Goal: Navigation & Orientation: Find specific page/section

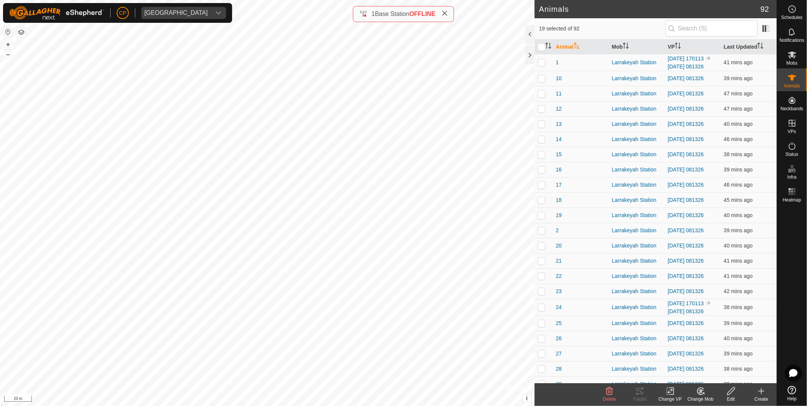
scroll to position [1110, 0]
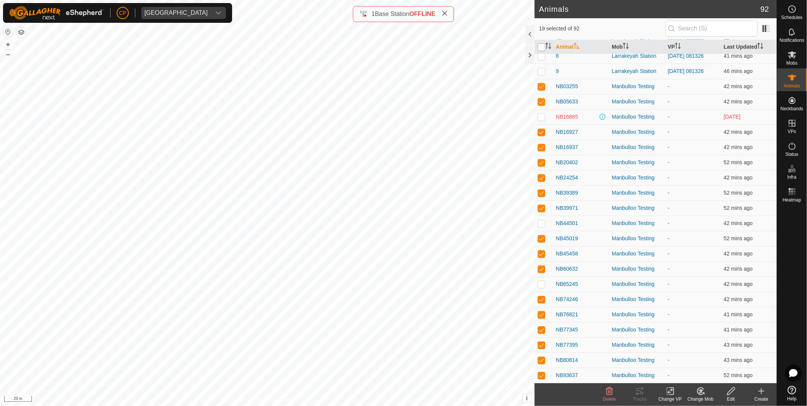
click at [541, 46] on input "checkbox" at bounding box center [542, 47] width 8 height 8
checkbox input "true"
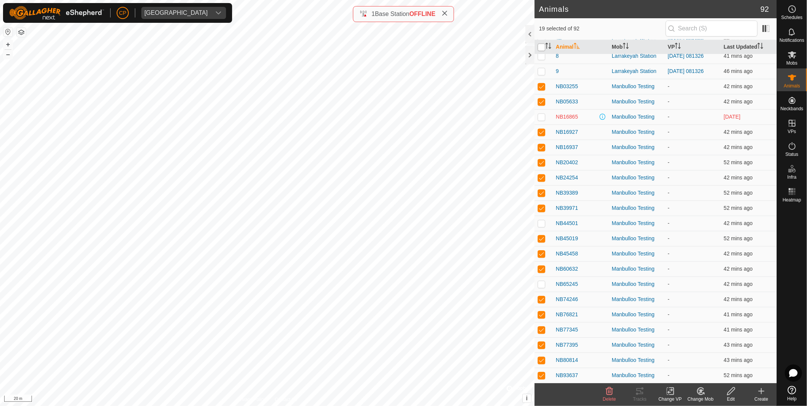
checkbox input "true"
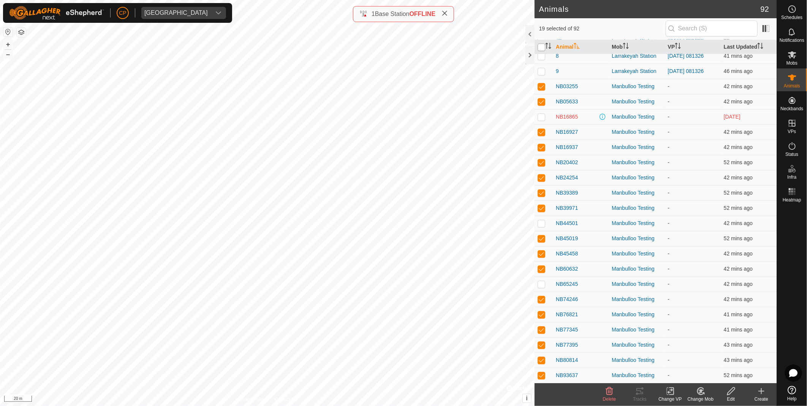
checkbox input "true"
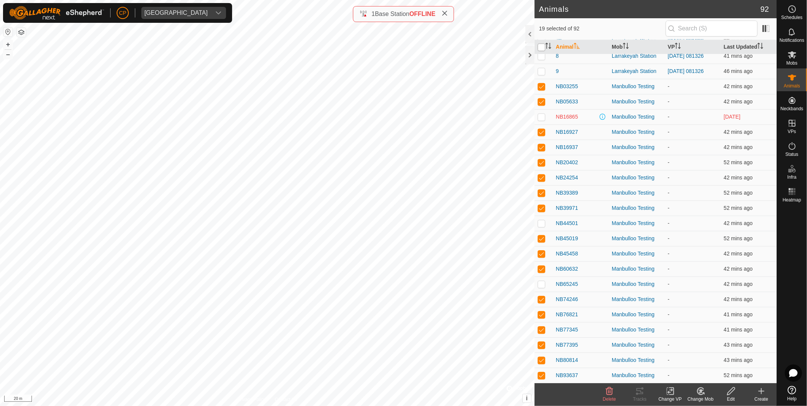
checkbox input "true"
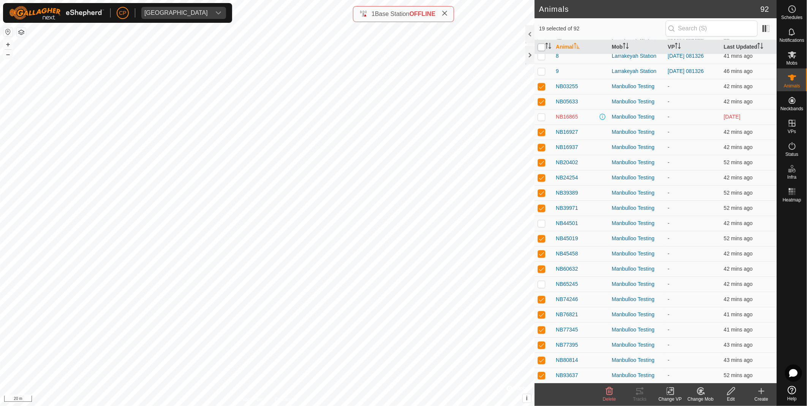
checkbox input "true"
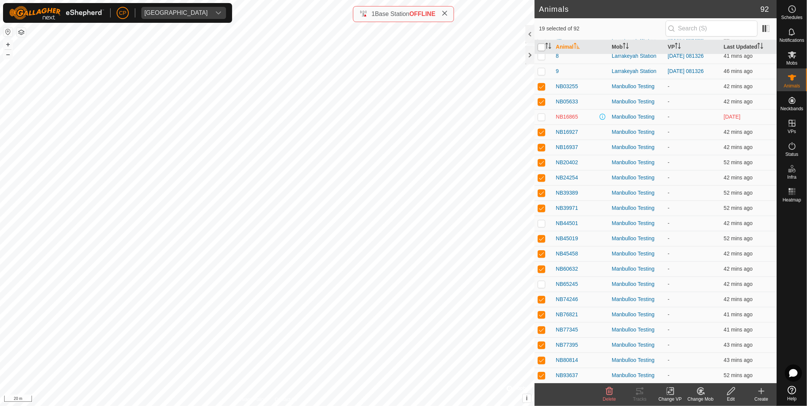
checkbox input "true"
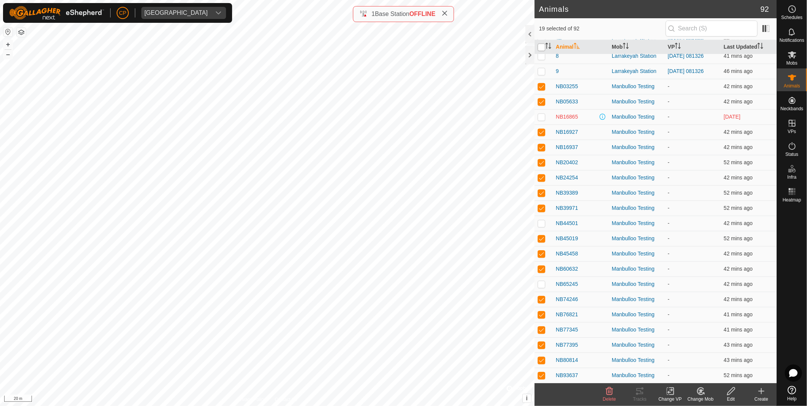
checkbox input "true"
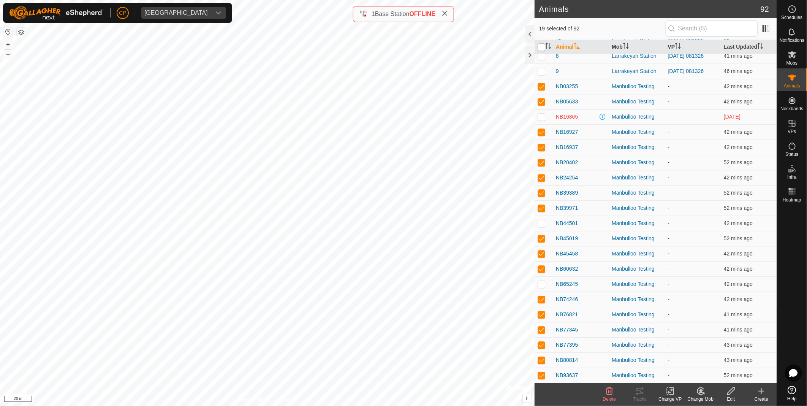
checkbox input "true"
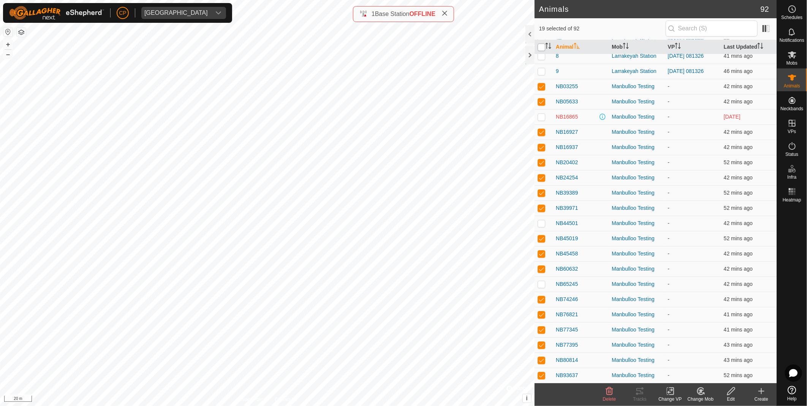
checkbox input "true"
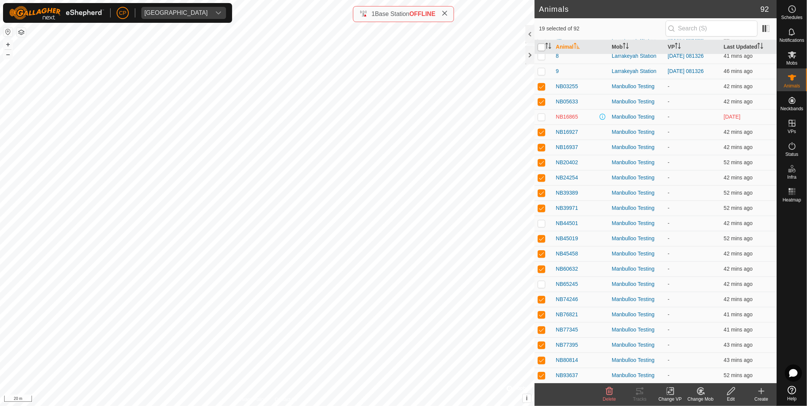
checkbox input "true"
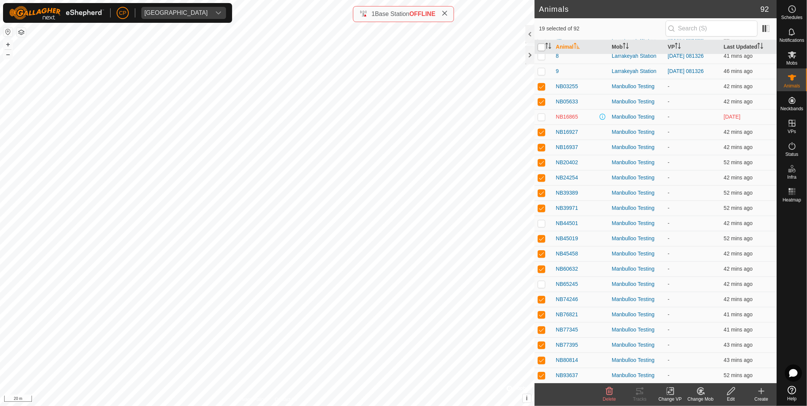
checkbox input "true"
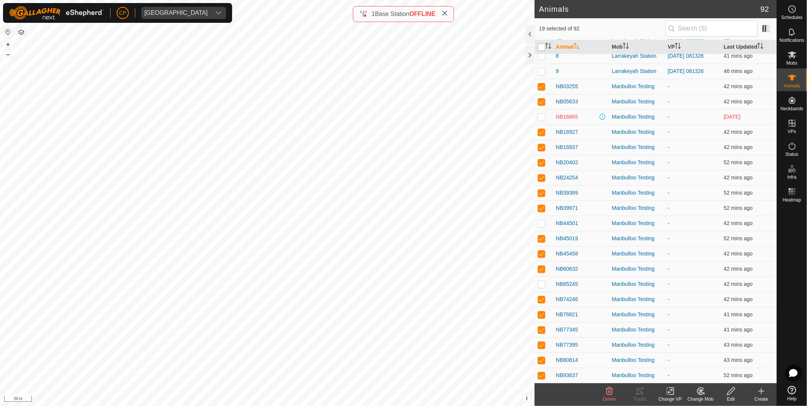
checkbox input "true"
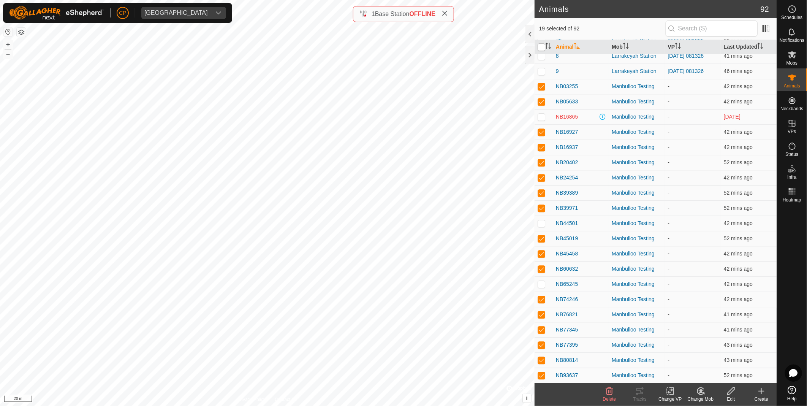
checkbox input "true"
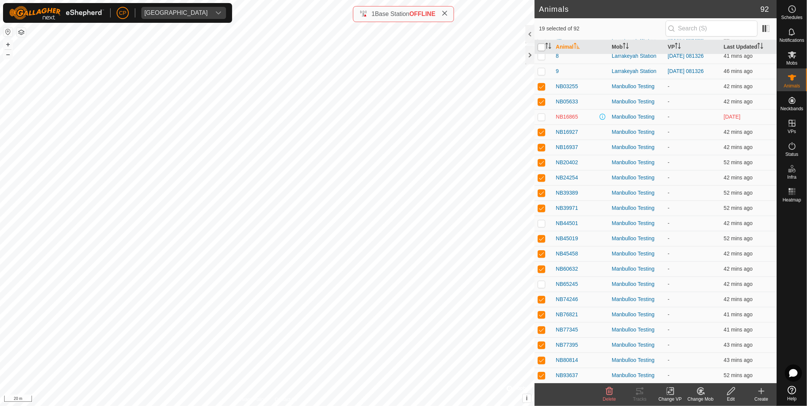
checkbox input "true"
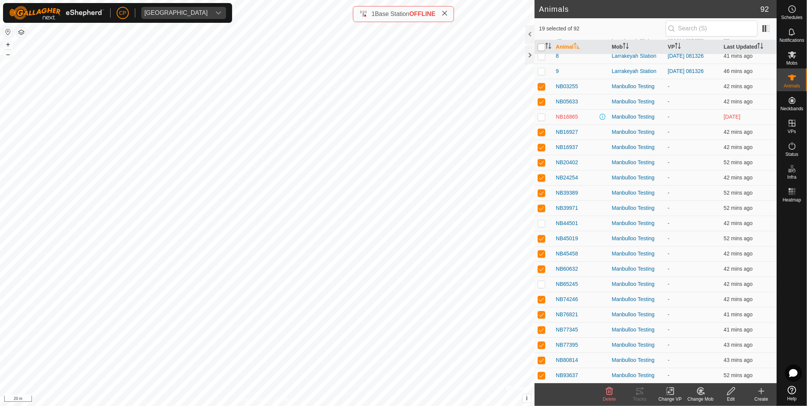
checkbox input "true"
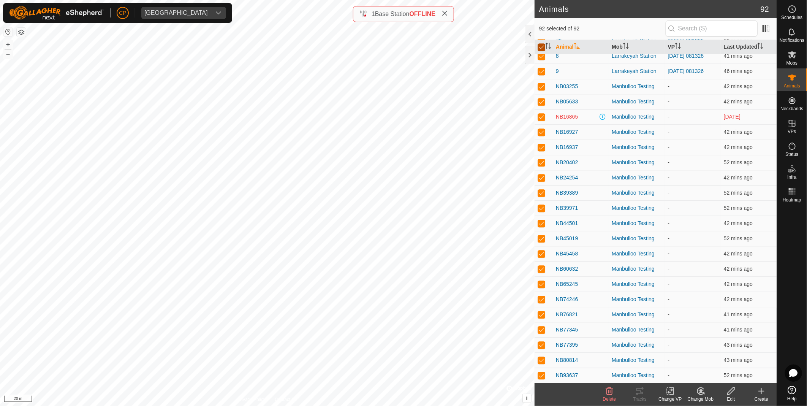
click at [541, 46] on input "checkbox" at bounding box center [542, 47] width 8 height 8
checkbox input "false"
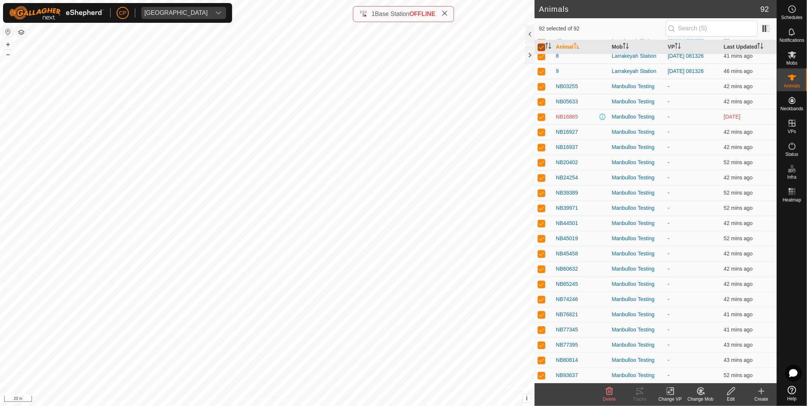
checkbox input "false"
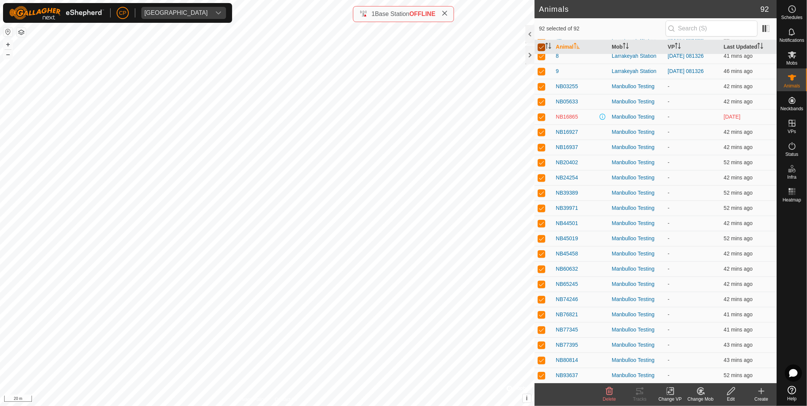
checkbox input "false"
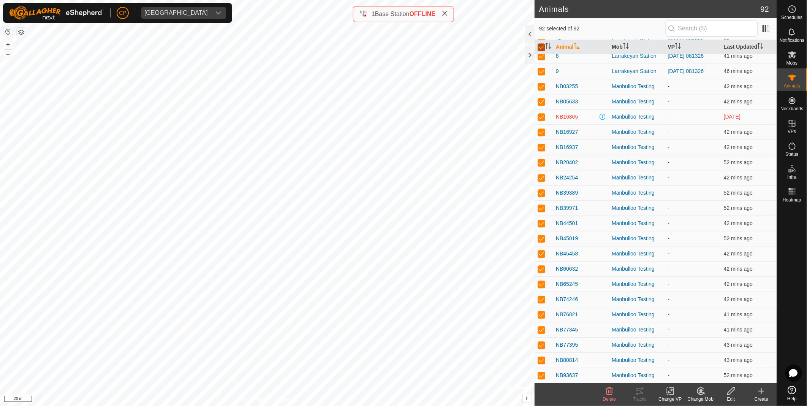
checkbox input "false"
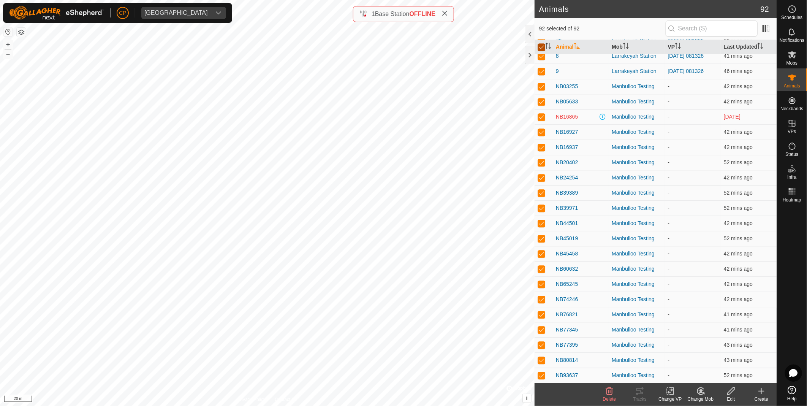
checkbox input "false"
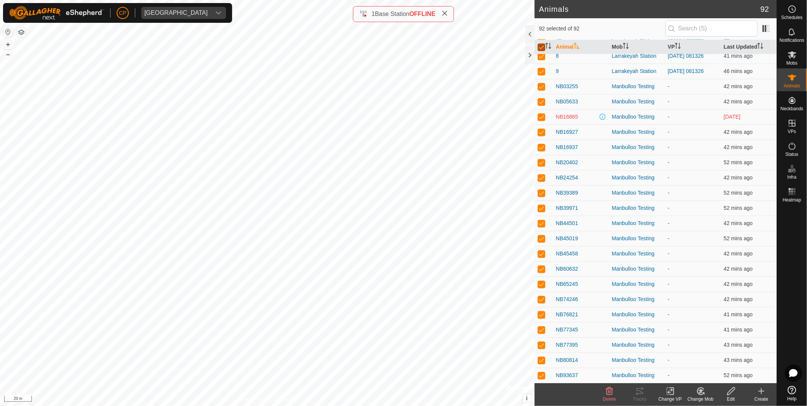
checkbox input "false"
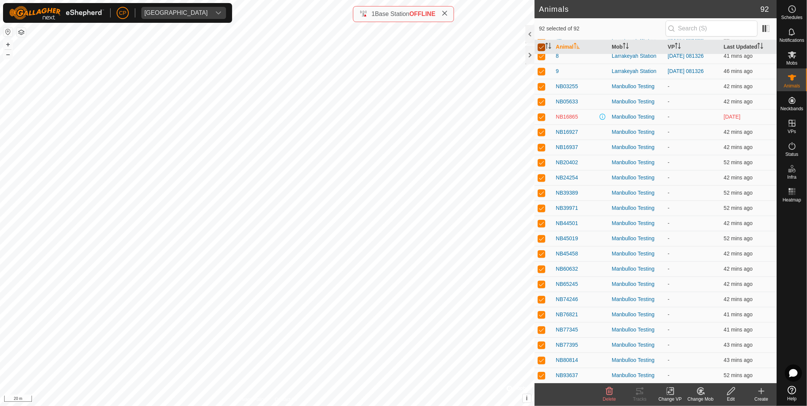
checkbox input "false"
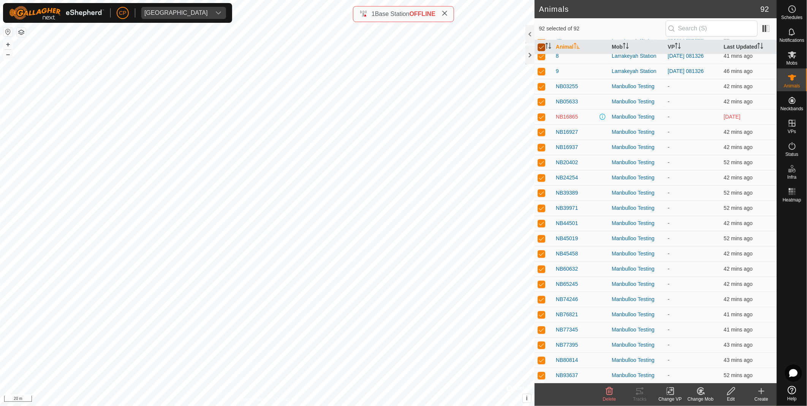
checkbox input "false"
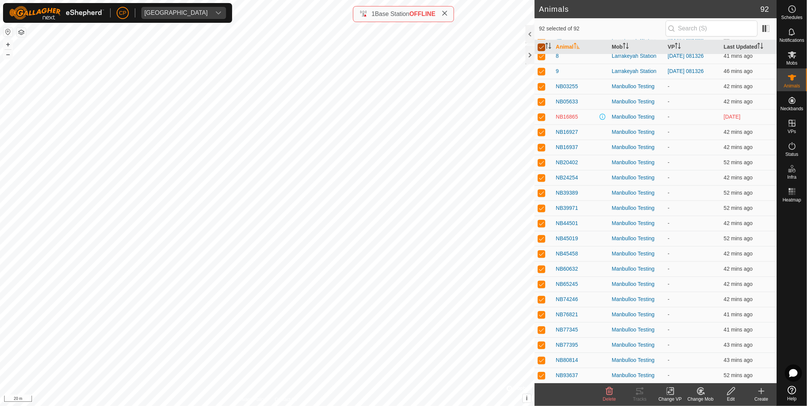
checkbox input "false"
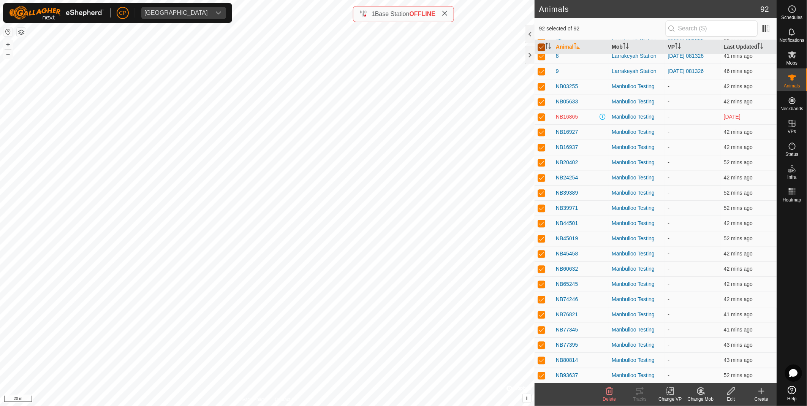
checkbox input "false"
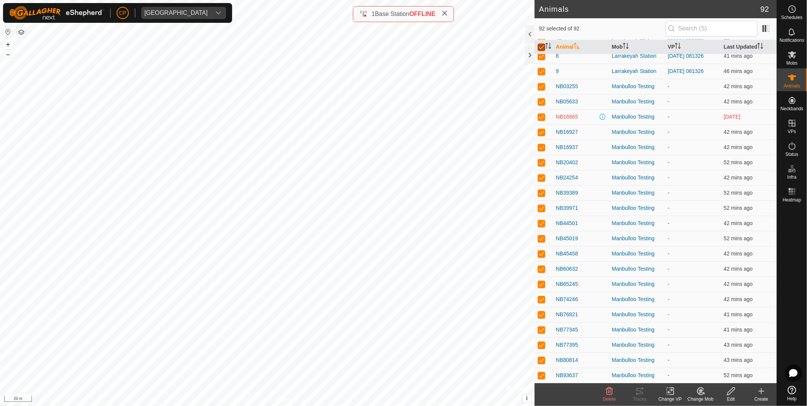
checkbox input "false"
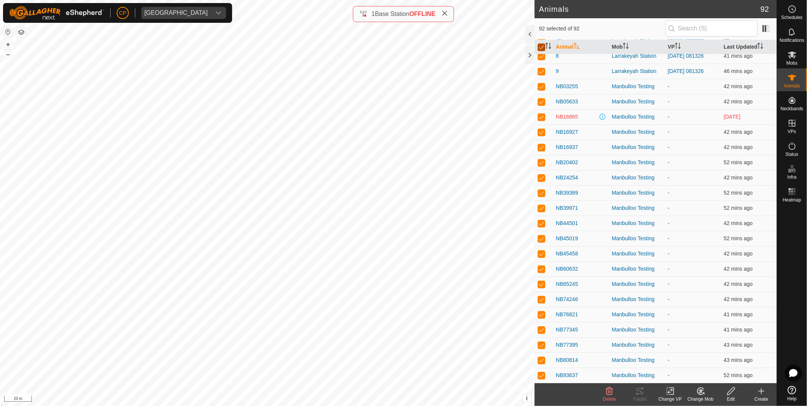
checkbox input "false"
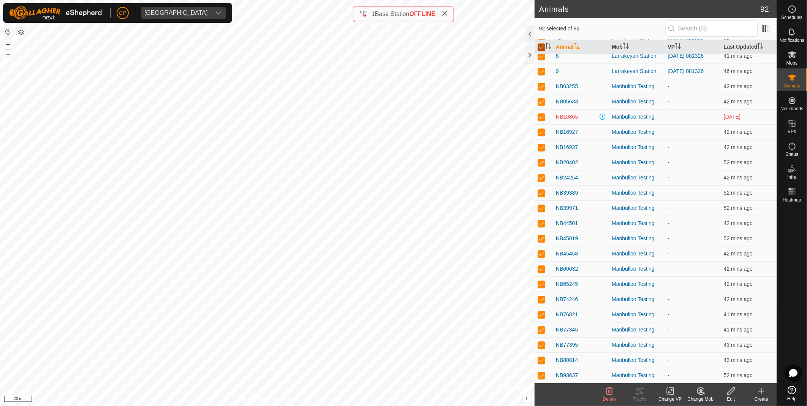
checkbox input "false"
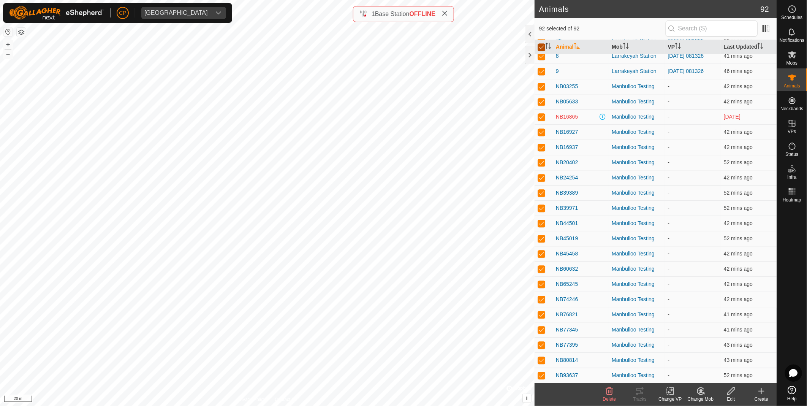
checkbox input "false"
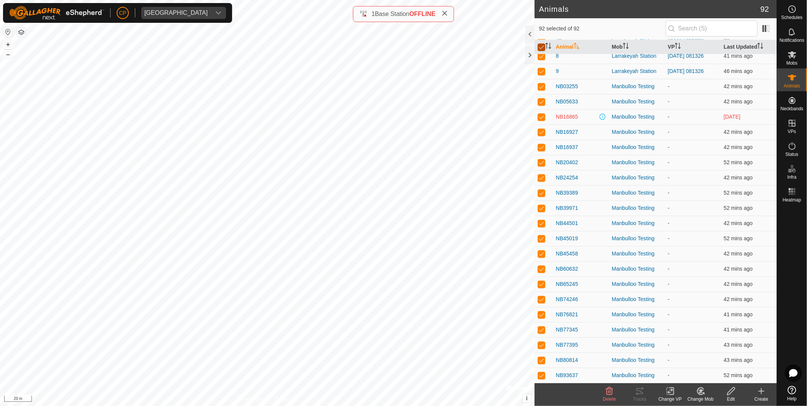
checkbox input "false"
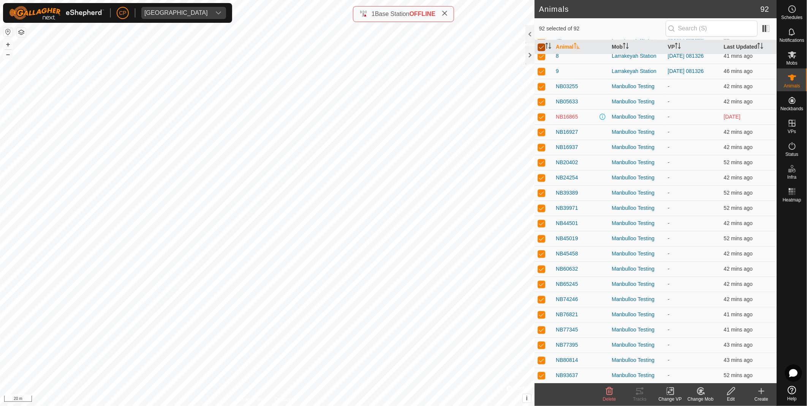
checkbox input "false"
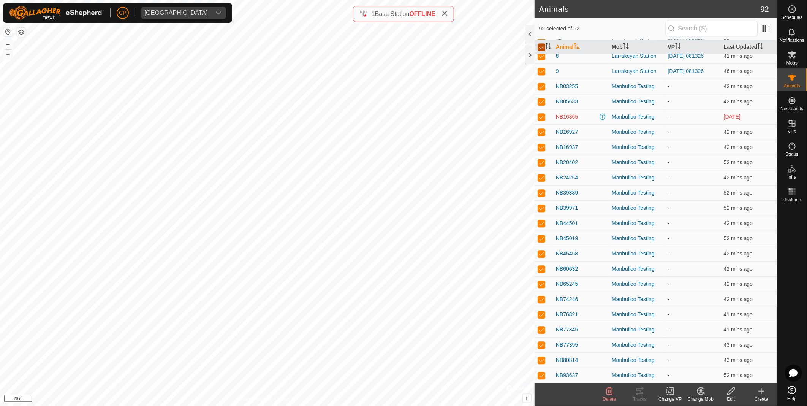
checkbox input "false"
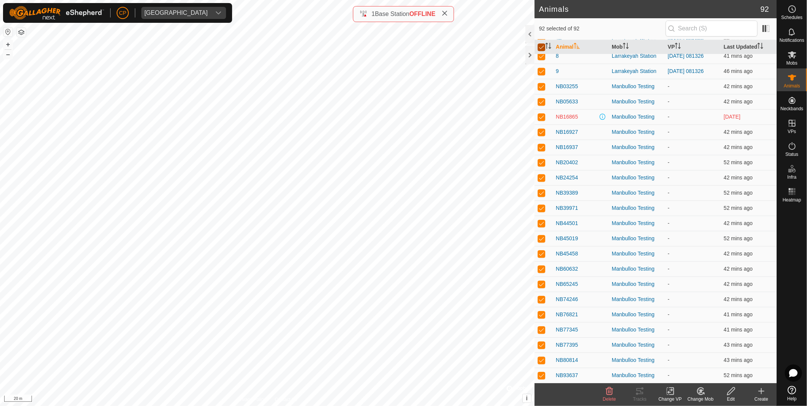
checkbox input "false"
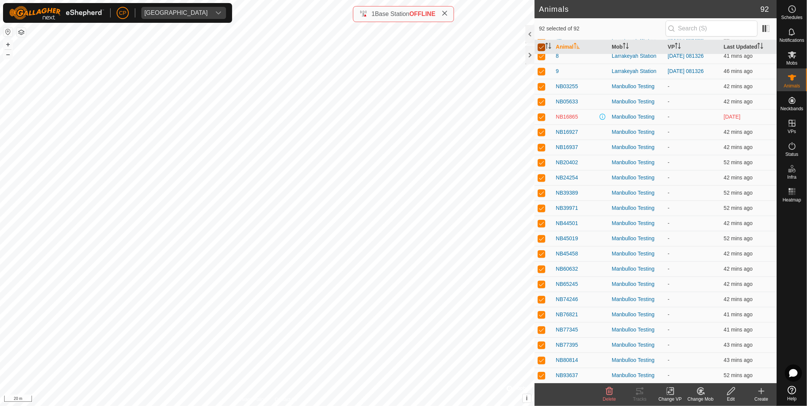
checkbox input "false"
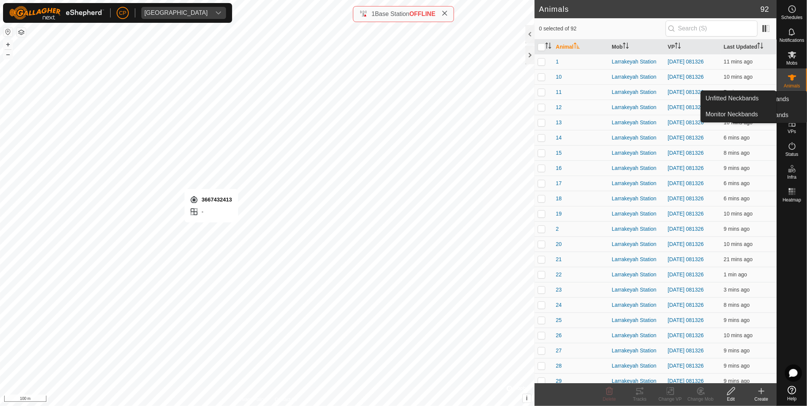
click at [792, 101] on link "Unfitted Neckbands" at bounding box center [769, 99] width 75 height 15
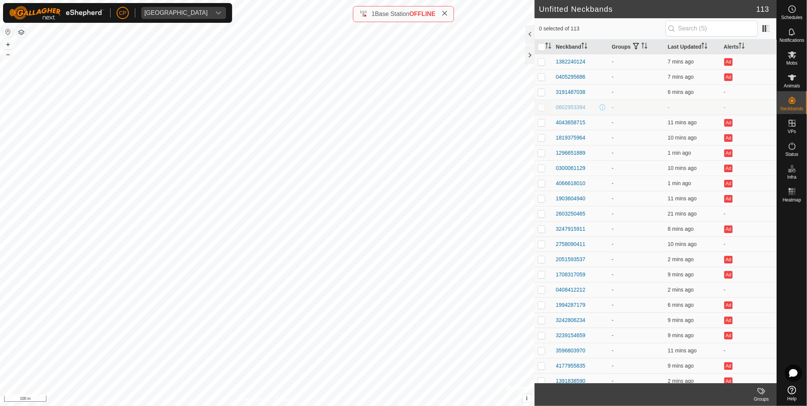
click at [543, 108] on p-checkbox at bounding box center [542, 107] width 8 height 6
click at [602, 109] on span at bounding box center [603, 107] width 6 height 6
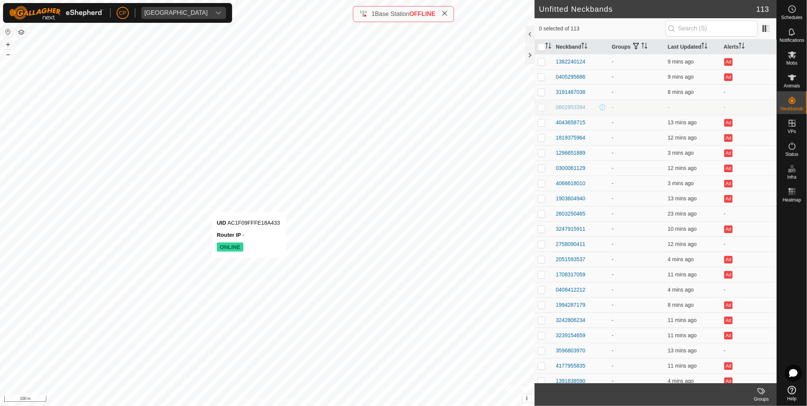
click at [540, 105] on p-checkbox at bounding box center [542, 107] width 8 height 6
checkbox input "true"
click at [795, 82] on icon at bounding box center [792, 77] width 9 height 9
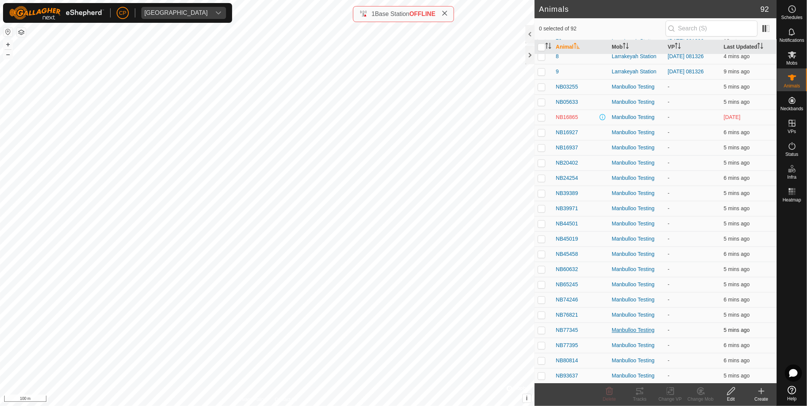
scroll to position [986, 0]
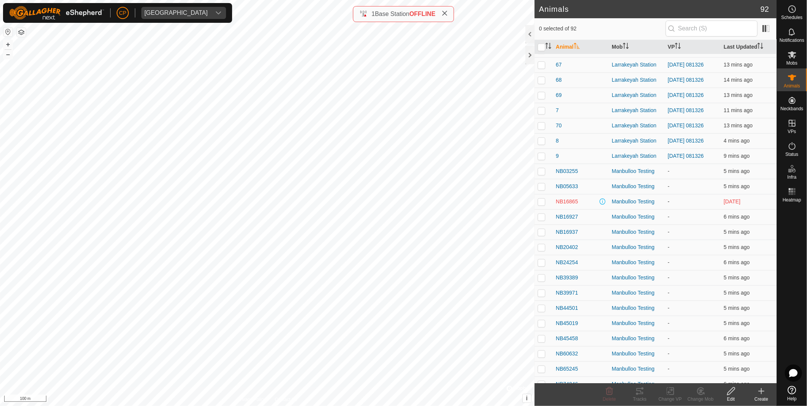
click at [540, 202] on p-checkbox at bounding box center [542, 201] width 8 height 6
checkbox input "true"
click at [568, 204] on span "NB16865" at bounding box center [567, 202] width 22 height 8
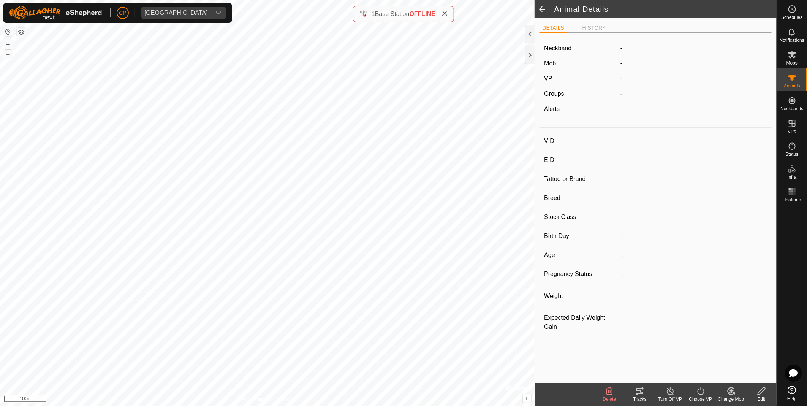
type input "NB16865"
type input "-"
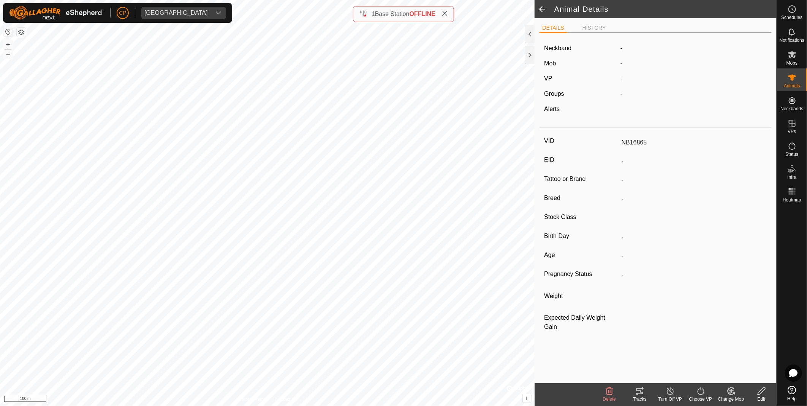
type input "-"
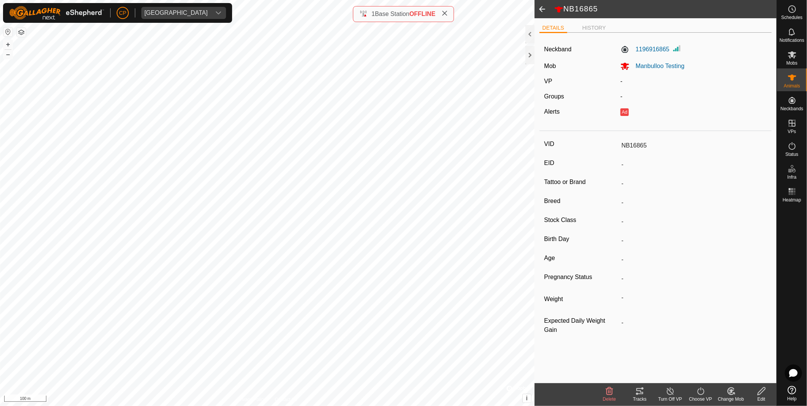
click at [542, 13] on span at bounding box center [542, 9] width 15 height 18
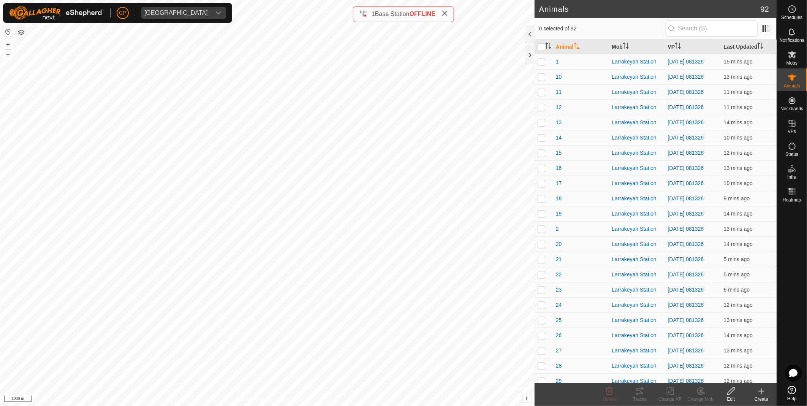
click at [222, 0] on html "CP Manbulloo Station Schedules Notifications Mobs Animals Neckbands VPs Status …" at bounding box center [403, 203] width 807 height 406
checkbox input "true"
click at [792, 59] on icon at bounding box center [792, 54] width 9 height 9
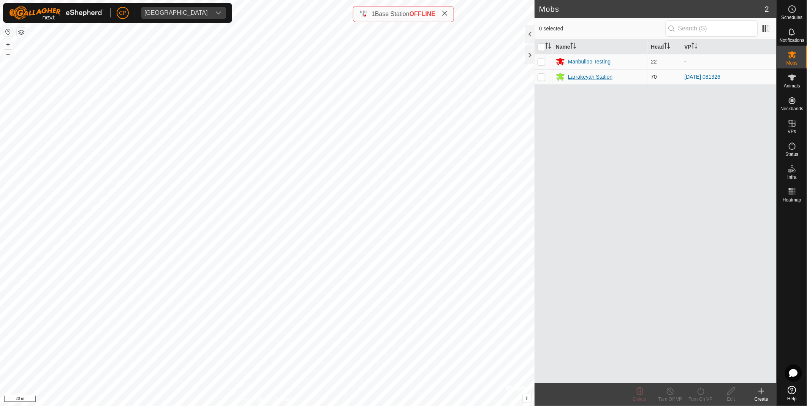
click at [579, 75] on div "Larrakeyah Station" at bounding box center [590, 77] width 45 height 8
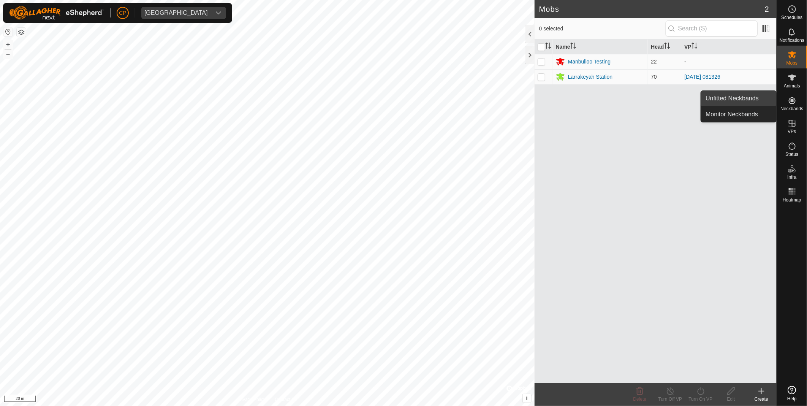
click at [711, 93] on link "Unfitted Neckbands" at bounding box center [738, 98] width 75 height 15
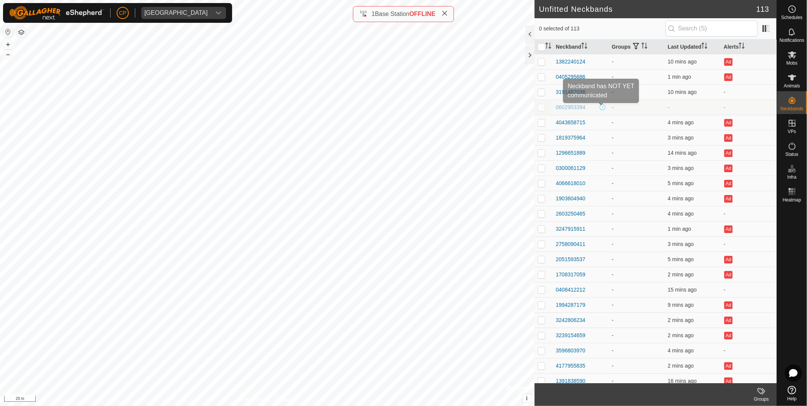
click at [600, 108] on span at bounding box center [603, 107] width 6 height 6
click at [572, 108] on div "0602953394" at bounding box center [571, 107] width 30 height 8
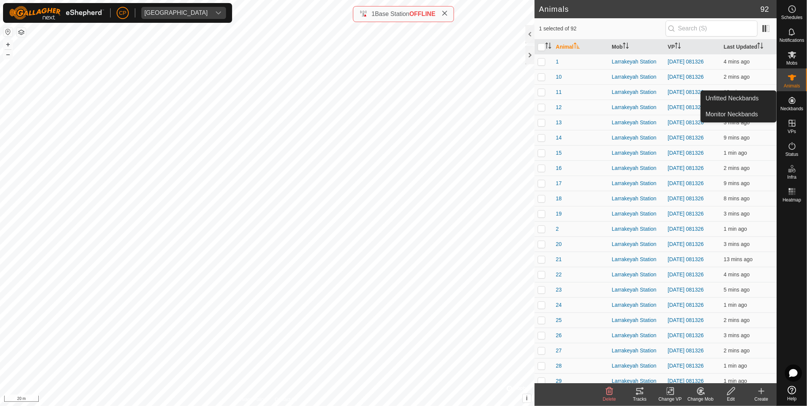
click at [800, 106] on span "Neckbands" at bounding box center [791, 108] width 23 height 5
click at [734, 93] on link "Unfitted Neckbands" at bounding box center [738, 98] width 75 height 15
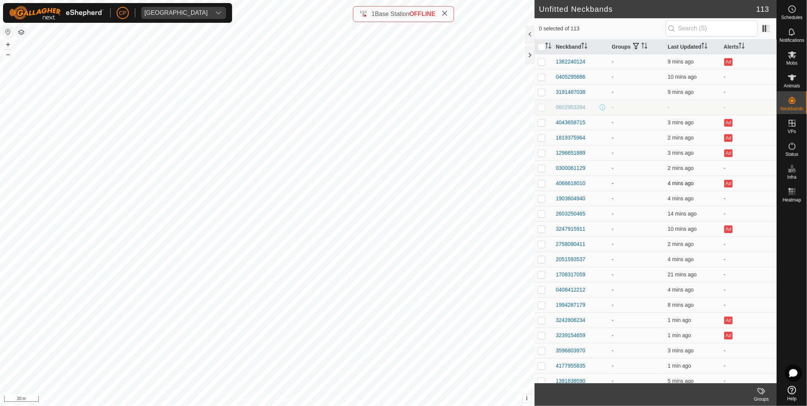
click at [540, 182] on p-checkbox at bounding box center [542, 183] width 8 height 6
checkbox input "false"
click at [569, 109] on div "0602953394" at bounding box center [571, 107] width 30 height 8
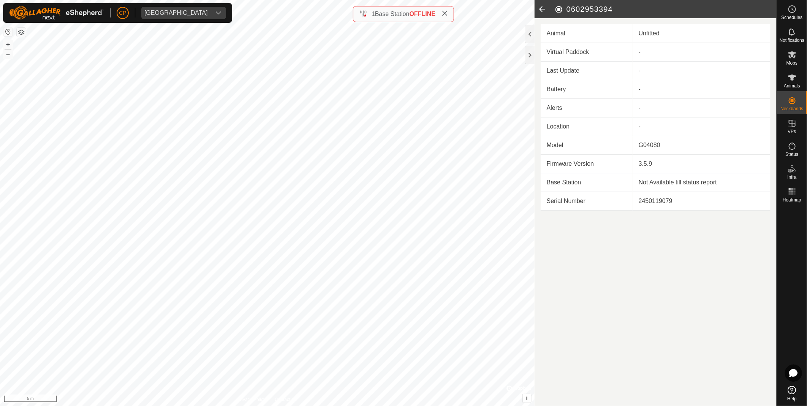
click at [543, 11] on icon at bounding box center [542, 9] width 15 height 18
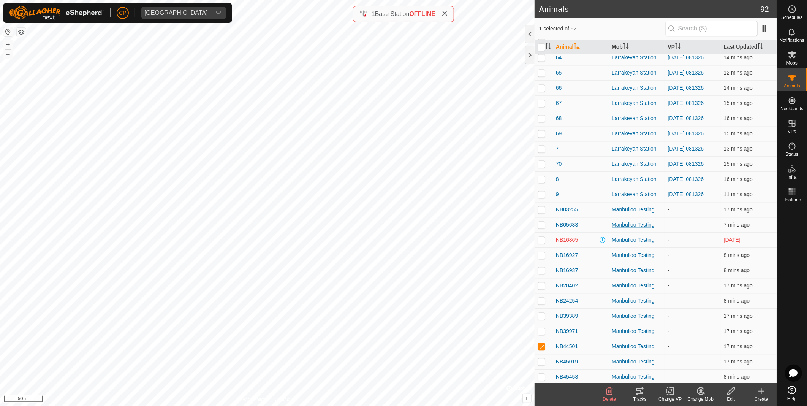
scroll to position [1071, 0]
